Goal: Task Accomplishment & Management: Manage account settings

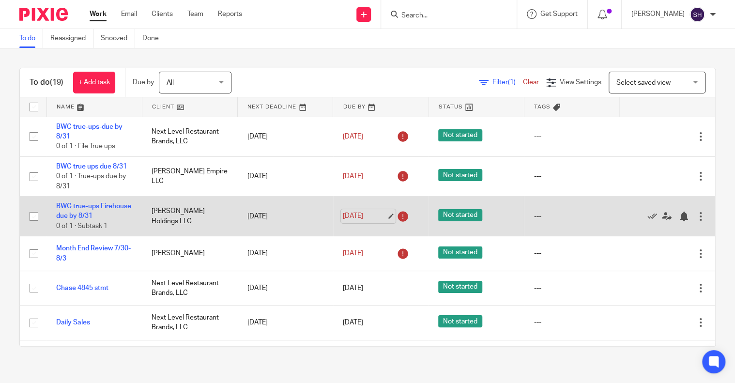
scroll to position [97, 0]
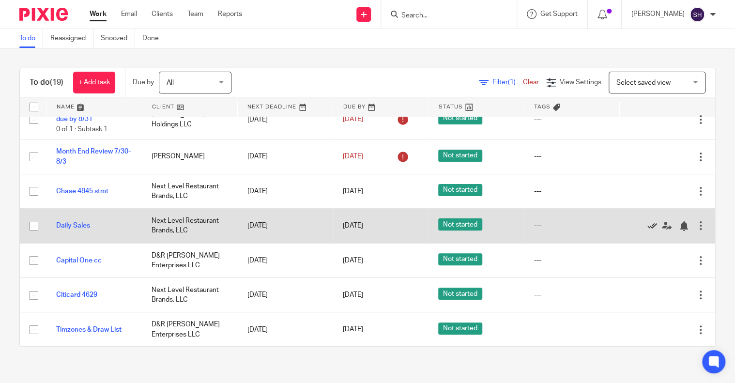
click at [647, 223] on icon at bounding box center [652, 226] width 10 height 10
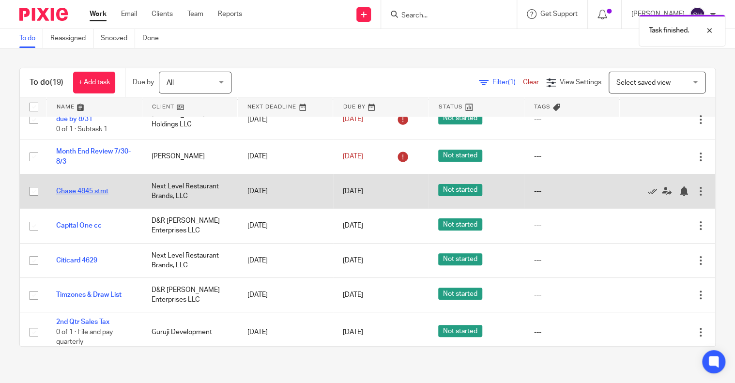
click at [81, 190] on link "Chase 4845 stmt" at bounding box center [82, 191] width 52 height 7
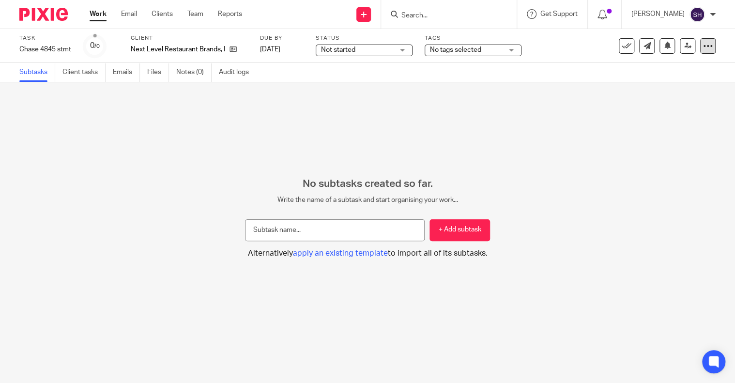
click at [704, 46] on icon at bounding box center [708, 46] width 10 height 10
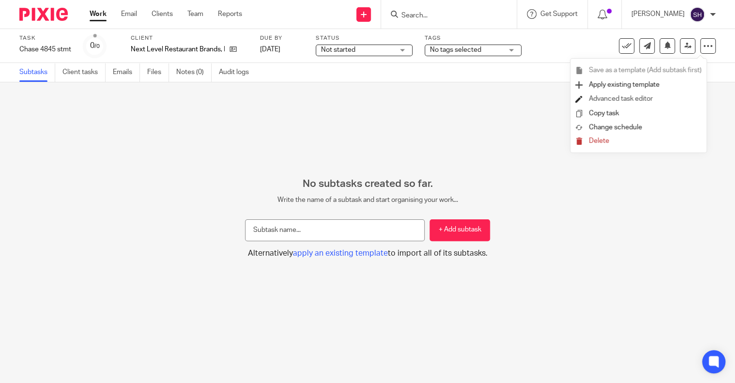
click at [630, 98] on link "Advanced task editor" at bounding box center [620, 98] width 64 height 7
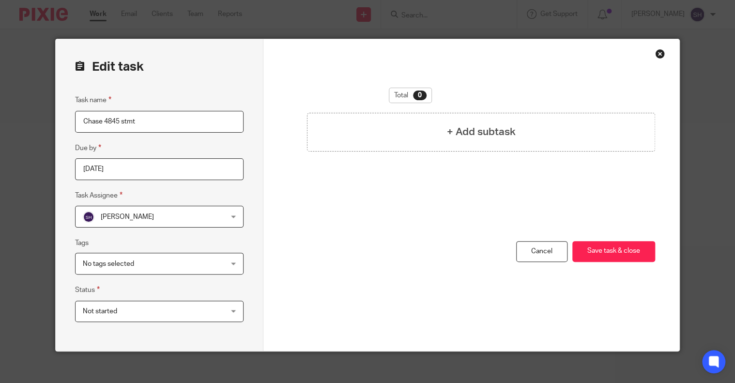
click at [163, 170] on input "2025-08-10" at bounding box center [159, 169] width 168 height 22
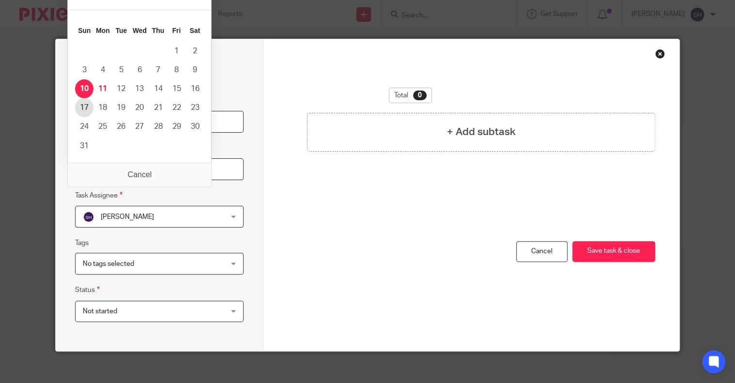
type input "2025-08-17"
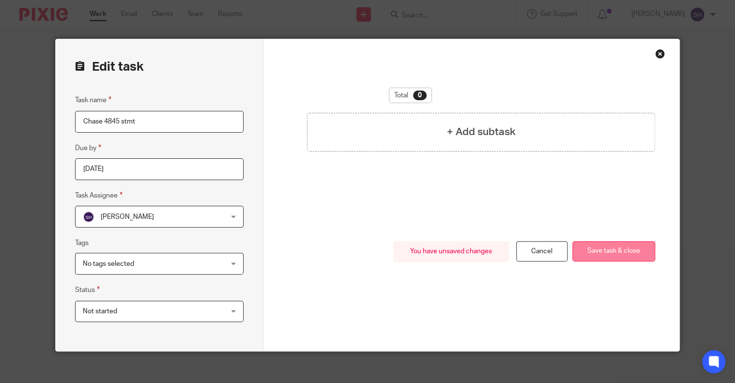
click at [601, 247] on button "Save task & close" at bounding box center [613, 251] width 83 height 21
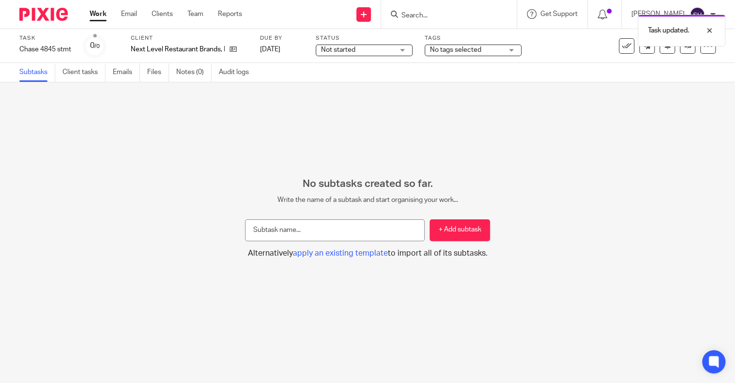
click at [97, 16] on link "Work" at bounding box center [98, 14] width 17 height 10
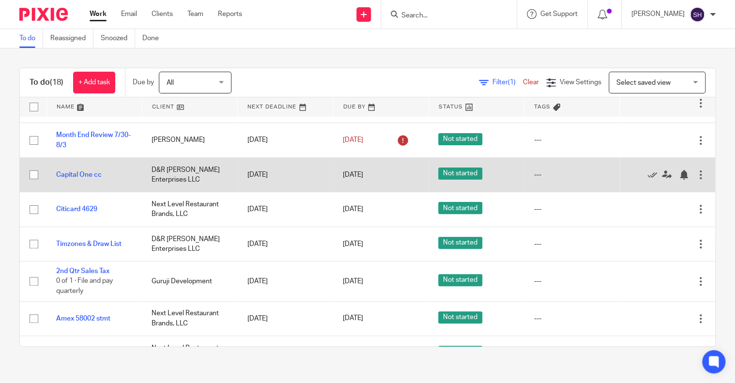
scroll to position [97, 0]
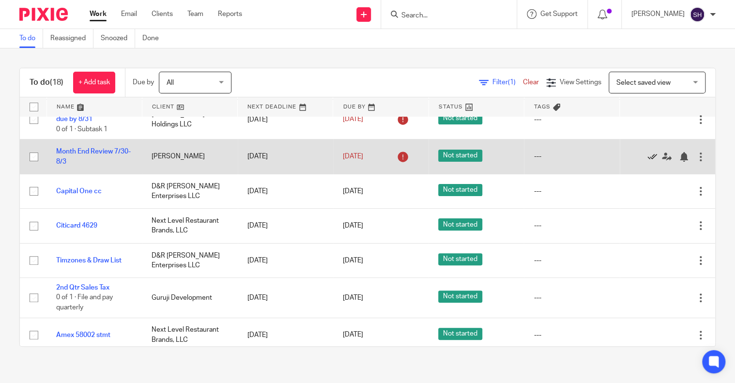
click at [647, 156] on icon at bounding box center [652, 157] width 10 height 10
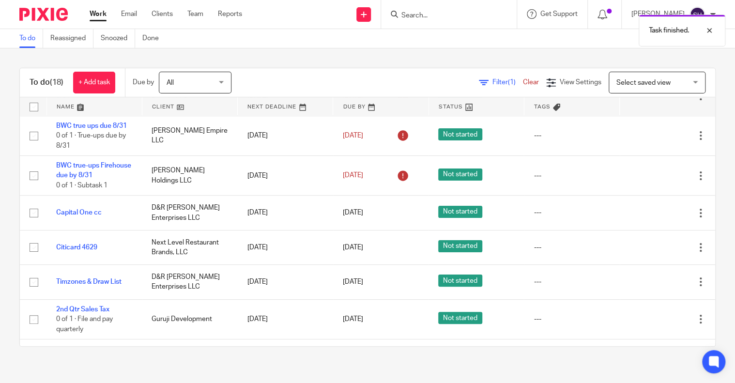
scroll to position [0, 0]
